Goal: Task Accomplishment & Management: Use online tool/utility

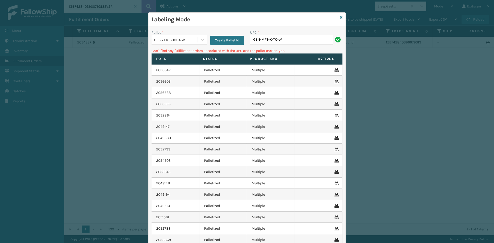
type input "GEN-MPT-K-TC-W"
click at [185, 42] on div "UPSG-FR1SDCH4GV" at bounding box center [176, 39] width 44 height 5
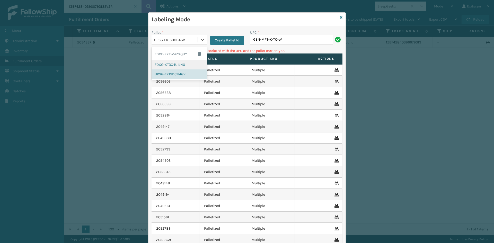
click at [173, 66] on div "FDXG-XT3C4U1JN0" at bounding box center [180, 65] width 56 height 10
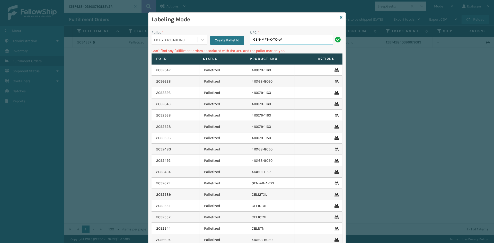
click at [291, 41] on input "GEN-MPT-K-TC-W" at bounding box center [291, 39] width 83 height 9
click at [207, 40] on div "Create Pallet Id" at bounding box center [225, 37] width 37 height 15
click at [303, 41] on input "GEN-MPT-K-TC-W" at bounding box center [291, 39] width 83 height 9
type input "G"
type input "GEN-PW-VEN-S"
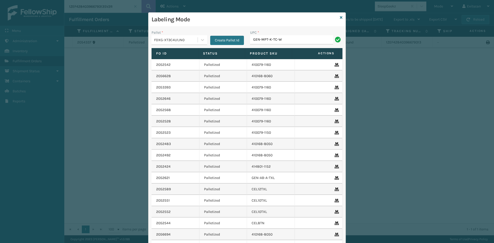
type input "GEN-MPT-K-TC-W"
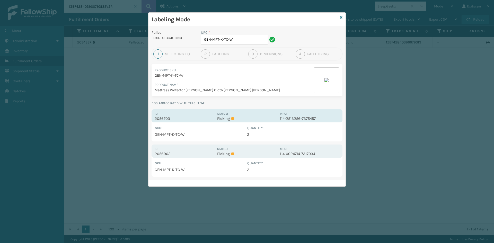
click at [248, 110] on div "Id: 2056703 Status: Picking MPO: 114-2513256-7375457" at bounding box center [247, 115] width 191 height 13
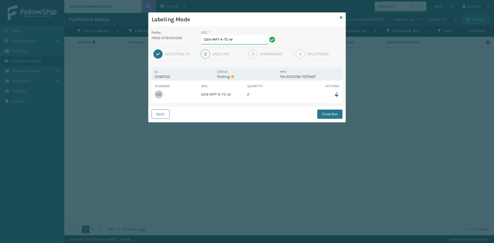
click at [250, 41] on input "GEN-MPT-K-TC-W" at bounding box center [234, 39] width 67 height 9
click at [324, 113] on button "Close Box" at bounding box center [329, 114] width 25 height 9
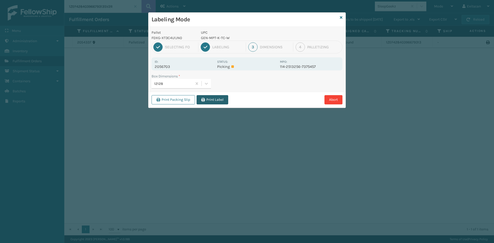
click at [220, 99] on button "Print Label" at bounding box center [213, 99] width 32 height 9
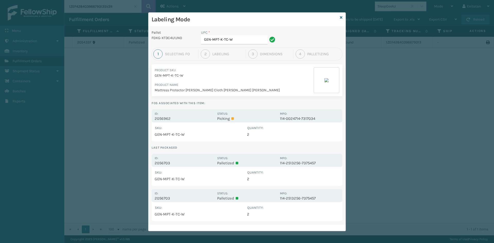
drag, startPoint x: 249, startPoint y: 117, endPoint x: 245, endPoint y: 111, distance: 7.2
click at [248, 117] on p "Picking" at bounding box center [246, 118] width 59 height 5
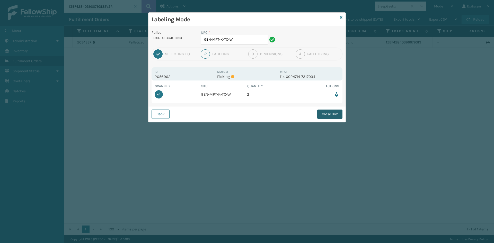
click at [327, 116] on button "Close Box" at bounding box center [329, 114] width 25 height 9
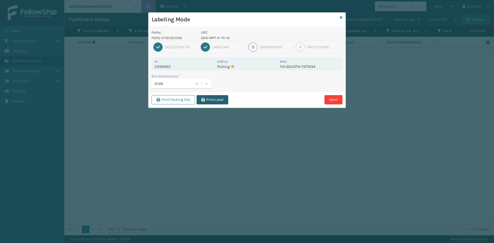
click at [210, 101] on button "Print Label" at bounding box center [213, 99] width 32 height 9
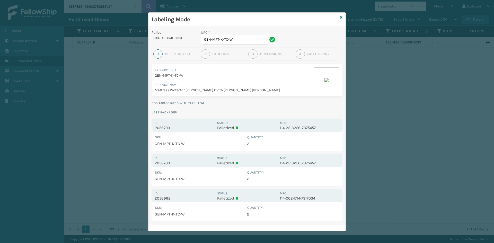
drag, startPoint x: 253, startPoint y: 32, endPoint x: 245, endPoint y: 40, distance: 10.9
click at [248, 38] on div "UPC * GEN-MPT-K-TC-W" at bounding box center [239, 37] width 76 height 15
click at [245, 40] on input "GEN-MPT-K-TC-W" at bounding box center [234, 39] width 67 height 9
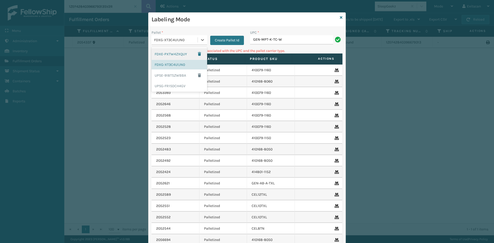
click at [189, 43] on div "FDXG-XT3C4U1JN0" at bounding box center [175, 40] width 46 height 8
drag, startPoint x: 172, startPoint y: 84, endPoint x: 199, endPoint y: 72, distance: 29.6
click at [172, 84] on div "UPSG-FR1SDCH4GV" at bounding box center [180, 86] width 56 height 10
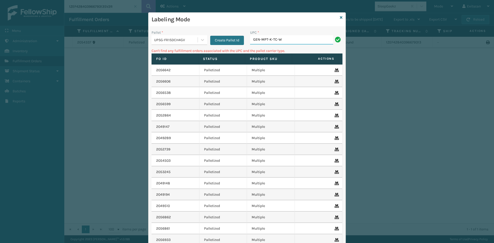
click at [294, 40] on input "GEN-MPT-K-TC-W" at bounding box center [291, 39] width 83 height 9
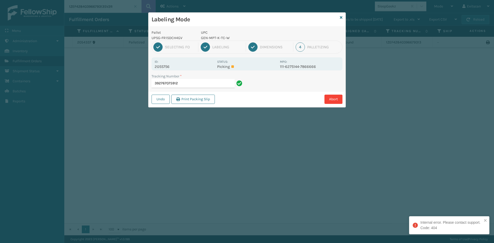
click at [194, 80] on input "392767075912" at bounding box center [193, 83] width 83 height 9
drag, startPoint x: 173, startPoint y: 66, endPoint x: 152, endPoint y: 68, distance: 21.2
click at [152, 68] on div "Id: 2055756 Status: Picking MPO: 111-6275144-7866666" at bounding box center [247, 63] width 191 height 13
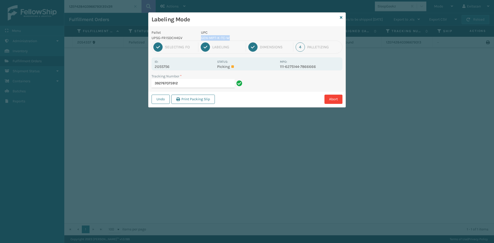
drag, startPoint x: 236, startPoint y: 37, endPoint x: 230, endPoint y: 36, distance: 6.5
click at [202, 36] on p "GEN-MPT-K-TC-W" at bounding box center [239, 37] width 76 height 5
click at [343, 16] on div "Labeling Mode" at bounding box center [247, 20] width 197 height 14
click at [342, 16] on icon at bounding box center [341, 18] width 3 height 4
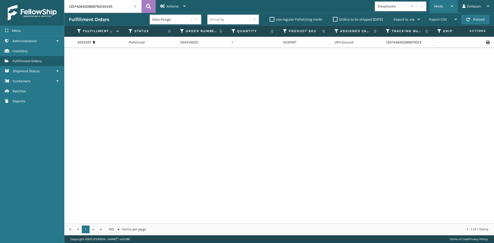
click at [442, 7] on span "Mode" at bounding box center [438, 6] width 9 height 4
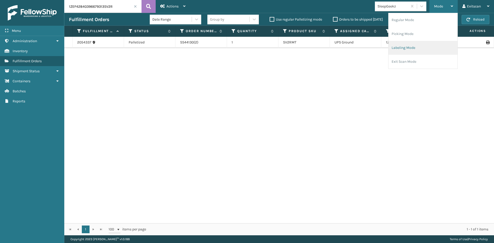
click at [395, 48] on li "Labeling Mode" at bounding box center [423, 48] width 69 height 14
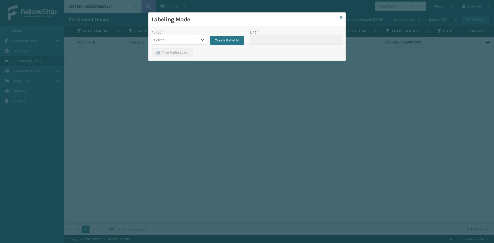
click at [172, 40] on div "Select..." at bounding box center [175, 40] width 46 height 8
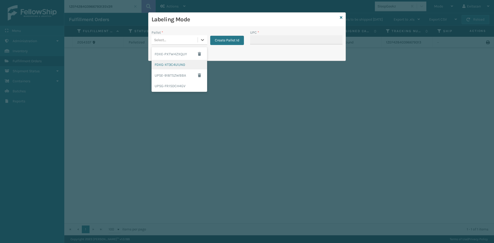
drag, startPoint x: 162, startPoint y: 63, endPoint x: 285, endPoint y: 36, distance: 126.1
click at [163, 62] on div "FDXG-XT3C4U1JN0" at bounding box center [180, 65] width 56 height 10
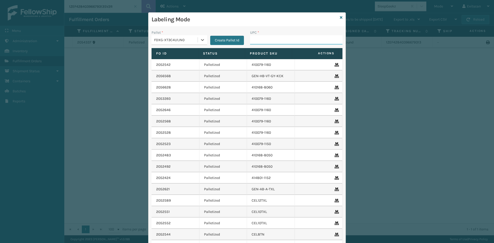
click at [284, 39] on input "UPC *" at bounding box center [296, 39] width 92 height 9
click at [180, 36] on div "FDXG-XT3C4U1JN0" at bounding box center [175, 40] width 46 height 8
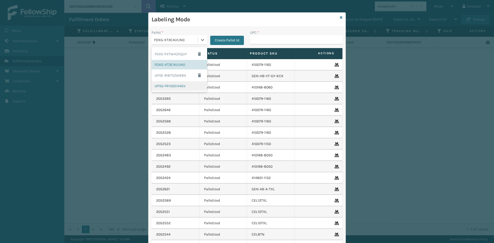
drag, startPoint x: 167, startPoint y: 83, endPoint x: 240, endPoint y: 58, distance: 76.7
click at [167, 83] on div "UPSG-FR1SDCH4GV" at bounding box center [180, 86] width 56 height 10
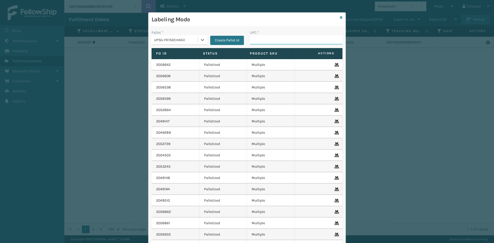
click at [274, 38] on input "UPC *" at bounding box center [296, 39] width 92 height 9
type input "GEN-MPT-K-TC-W"
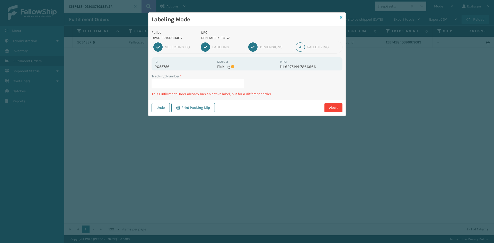
click at [341, 17] on icon at bounding box center [341, 18] width 3 height 4
